Goal: Task Accomplishment & Management: Use online tool/utility

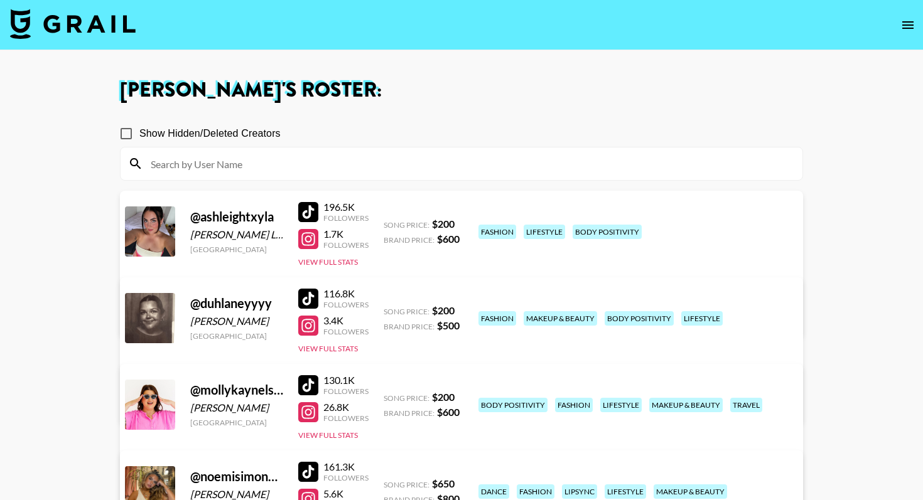
click at [85, 24] on img at bounding box center [73, 24] width 126 height 30
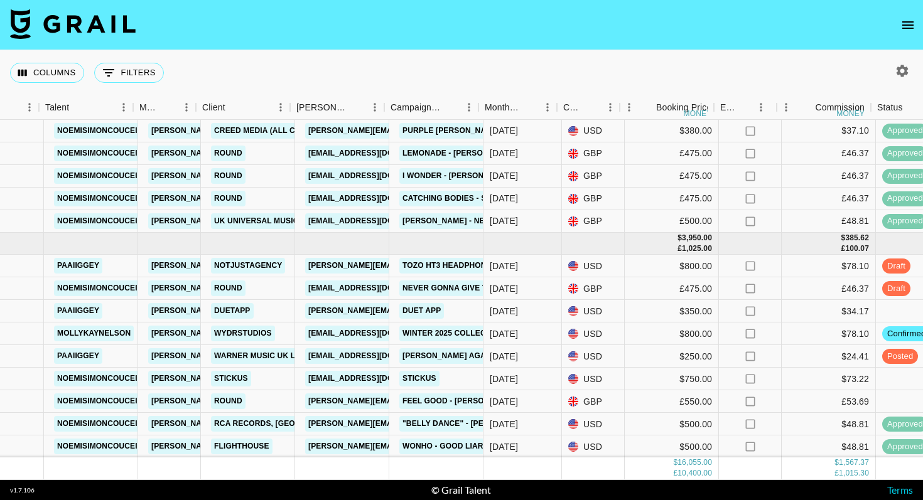
scroll to position [813, 224]
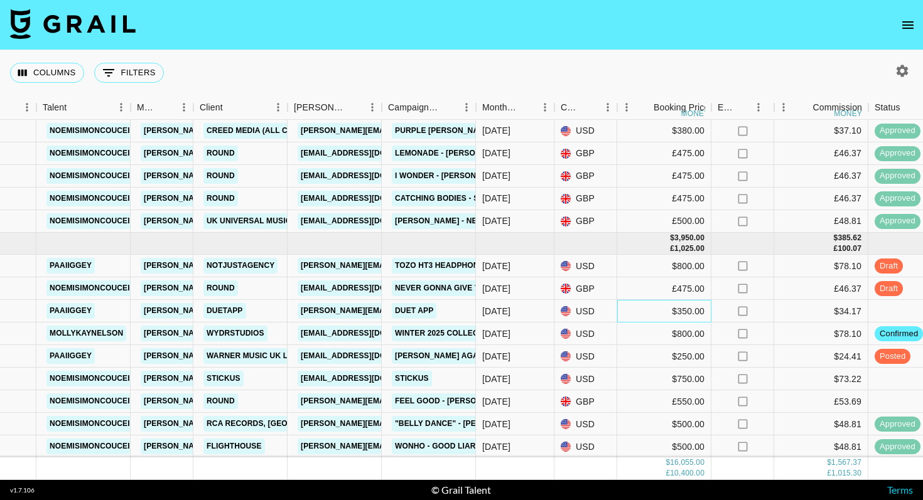
click at [684, 311] on div "$350.00" at bounding box center [664, 311] width 94 height 23
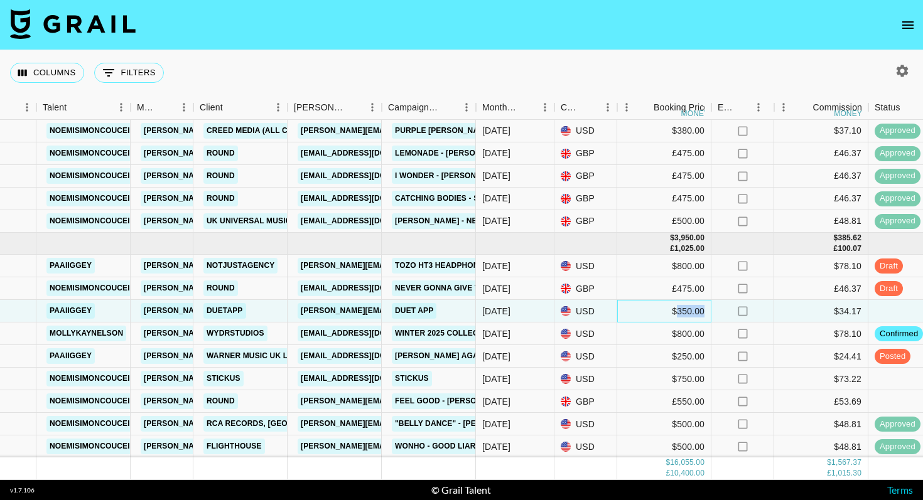
click at [684, 311] on div "$350.00" at bounding box center [664, 311] width 94 height 23
click at [695, 310] on input "351" at bounding box center [664, 311] width 92 height 10
click at [695, 310] on input "352" at bounding box center [664, 311] width 92 height 10
drag, startPoint x: 647, startPoint y: 311, endPoint x: 581, endPoint y: 311, distance: 66.6
click at [581, 311] on div "recczWcQ6hSeyRPZj paaiiggey [PERSON_NAME][EMAIL_ADDRESS][DOMAIN_NAME] duetapp […" at bounding box center [818, 311] width 2085 height 23
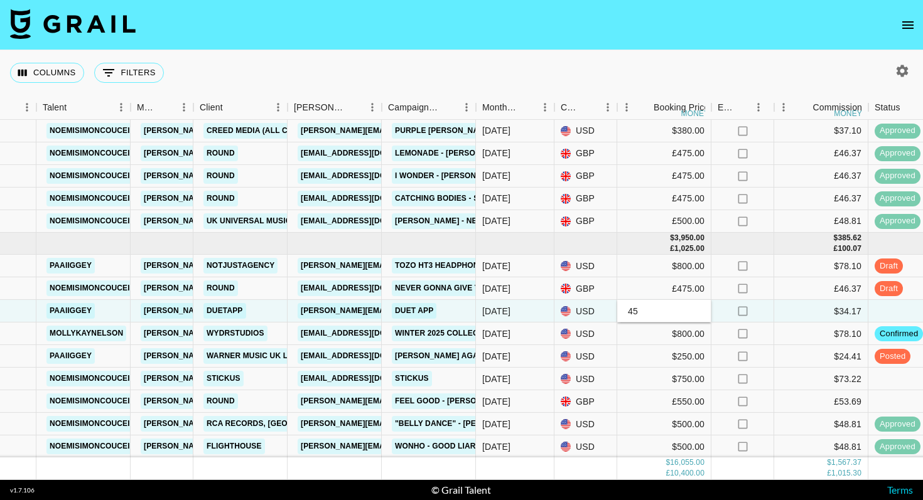
type input "450"
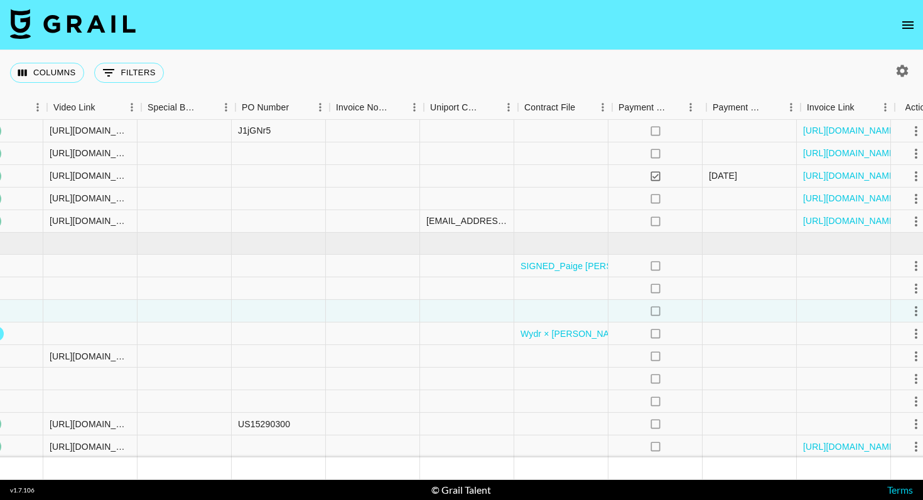
scroll to position [813, 1162]
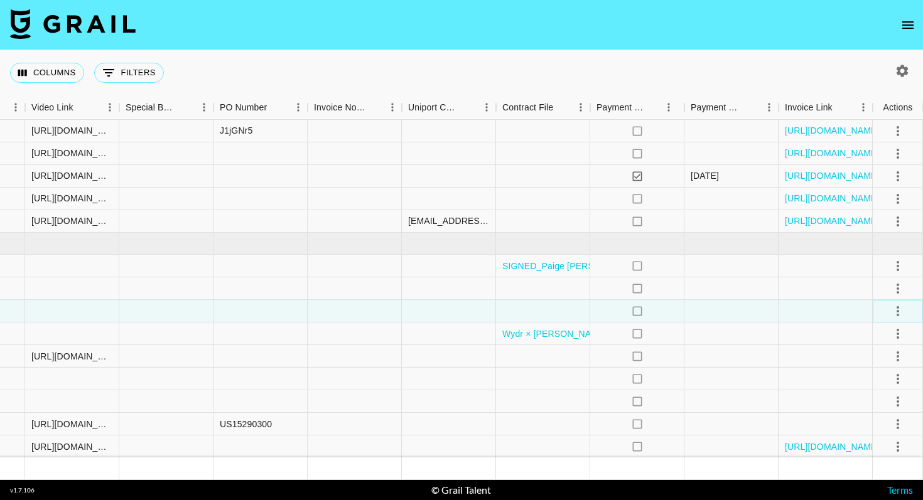
click at [892, 308] on icon "select merge strategy" at bounding box center [897, 311] width 15 height 15
click at [872, 337] on li "Confirm" at bounding box center [882, 338] width 82 height 23
click at [679, 58] on div "Columns 0 Filters + Booking" at bounding box center [461, 72] width 923 height 45
click at [896, 399] on icon "select merge strategy" at bounding box center [897, 401] width 15 height 15
click at [864, 286] on li "Confirm" at bounding box center [882, 284] width 82 height 23
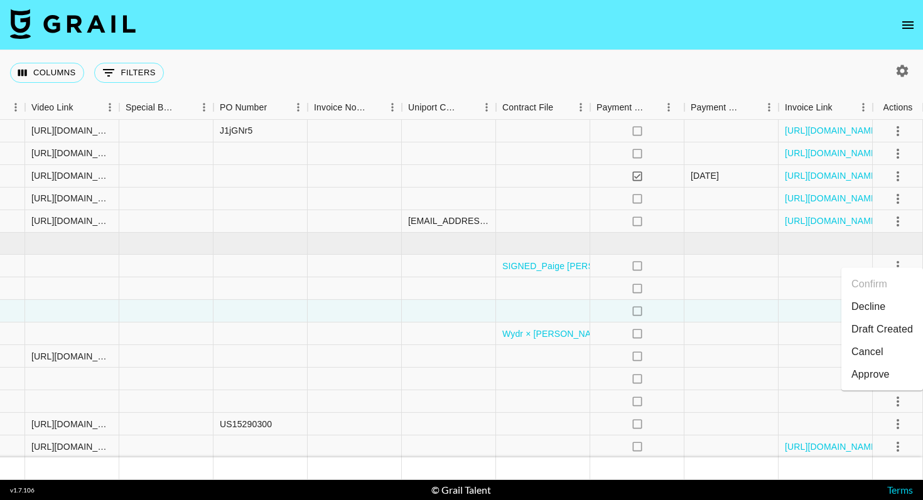
click at [675, 65] on div "Columns 0 Filters + Booking" at bounding box center [461, 72] width 923 height 45
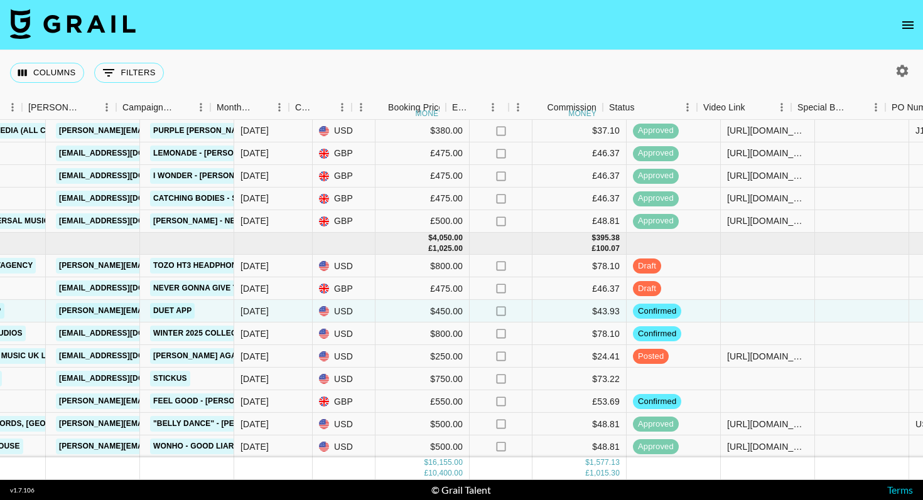
scroll to position [813, 490]
